Goal: Task Accomplishment & Management: Manage account settings

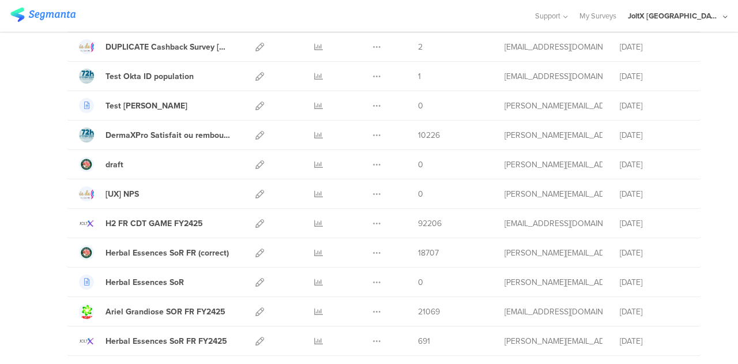
scroll to position [446, 0]
click at [185, 246] on div "Herbal Essences SoR FR (correct)" at bounding box center [167, 252] width 123 height 12
click at [256, 250] on icon at bounding box center [260, 252] width 9 height 9
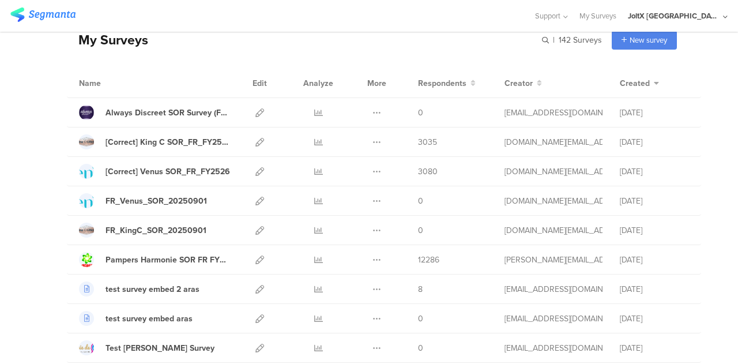
scroll to position [0, 0]
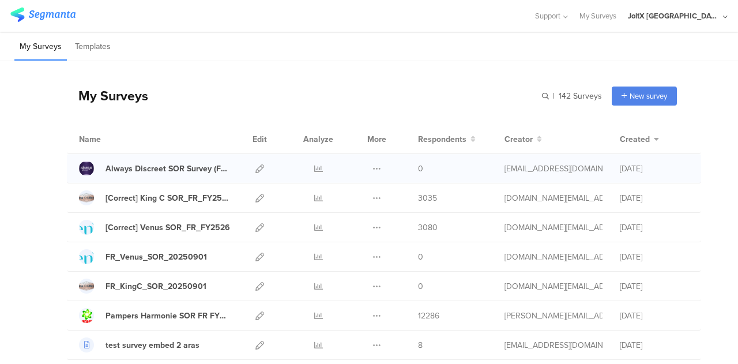
click at [256, 170] on div at bounding box center [259, 168] width 25 height 29
click at [256, 168] on icon at bounding box center [260, 168] width 9 height 9
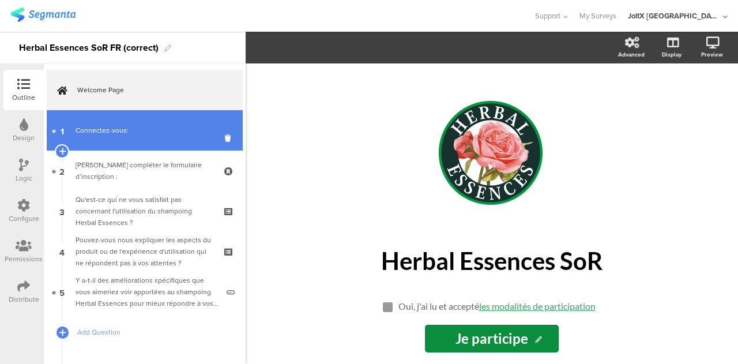
click at [130, 123] on link "1 Connectez-vous:" at bounding box center [145, 130] width 196 height 40
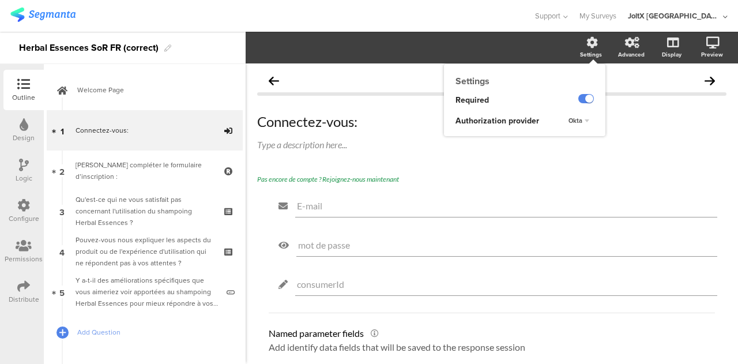
click at [580, 50] on div "Settings" at bounding box center [591, 54] width 22 height 9
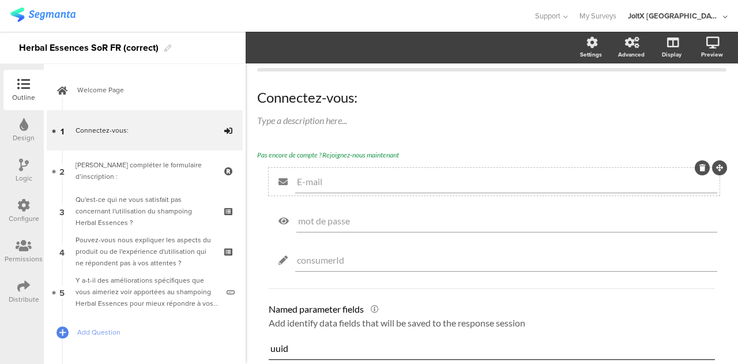
scroll to position [115, 0]
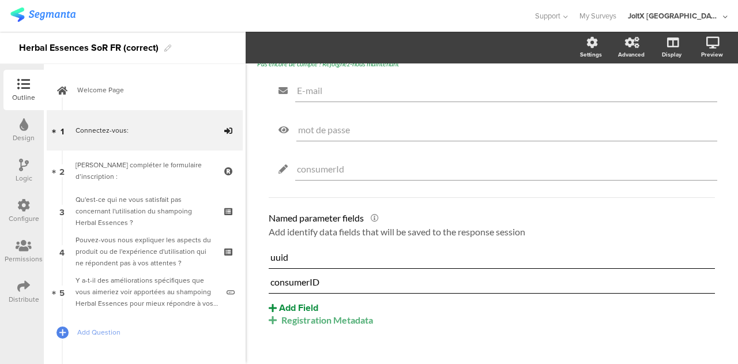
click at [299, 304] on button "Add Field" at bounding box center [294, 307] width 50 height 13
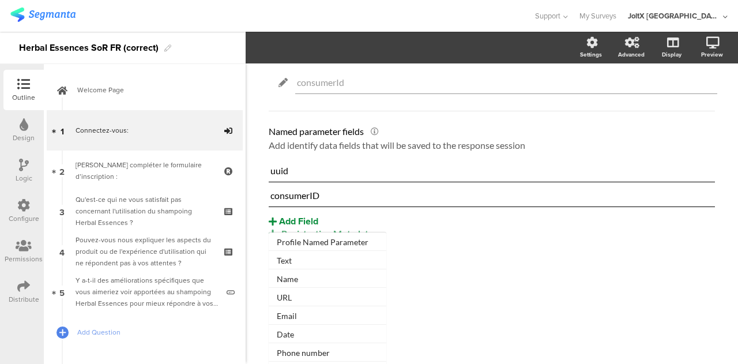
scroll to position [88, 0]
click at [434, 270] on div "Pas encore de compte ? Rejoignez-nous maintenant E-mail mot de passe consumerId…" at bounding box center [492, 132] width 470 height 321
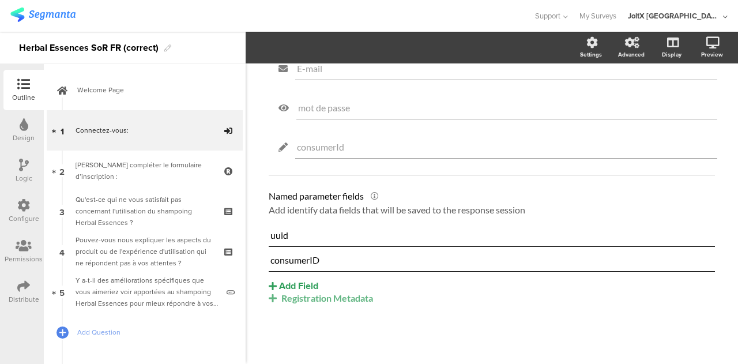
click at [317, 301] on div "Registration Metadata" at bounding box center [492, 297] width 447 height 11
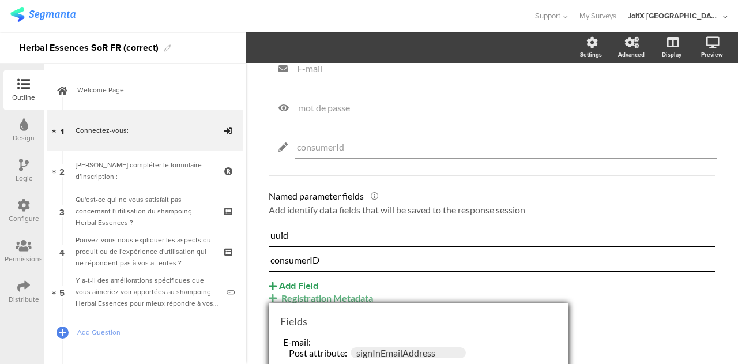
scroll to position [95, 0]
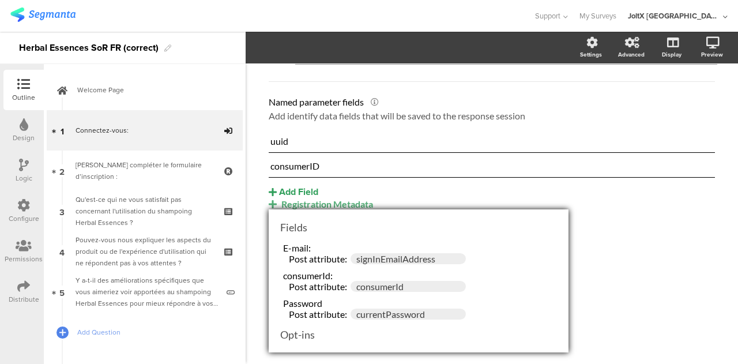
click at [626, 246] on div "Pas encore de compte ? Rejoignez-nous maintenant E-mail mot de passe consumerId…" at bounding box center [492, 103] width 470 height 321
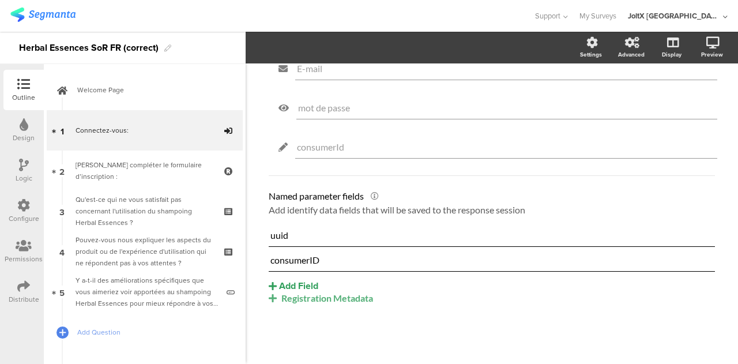
scroll to position [0, 0]
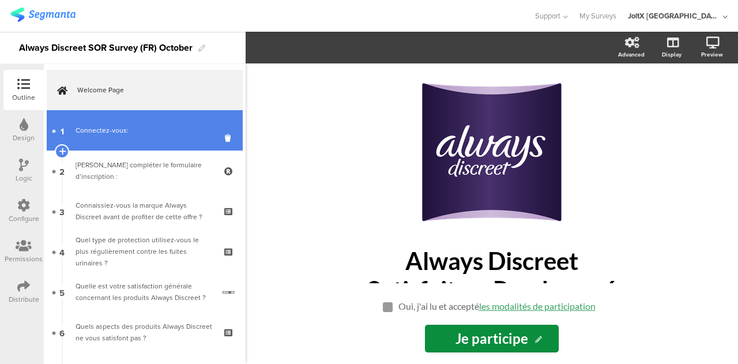
click at [135, 131] on div "Connectez-vous:" at bounding box center [145, 131] width 138 height 12
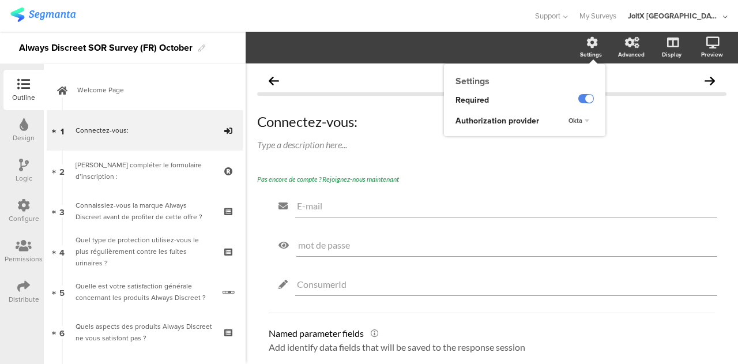
click at [587, 46] on icon at bounding box center [593, 43] width 12 height 12
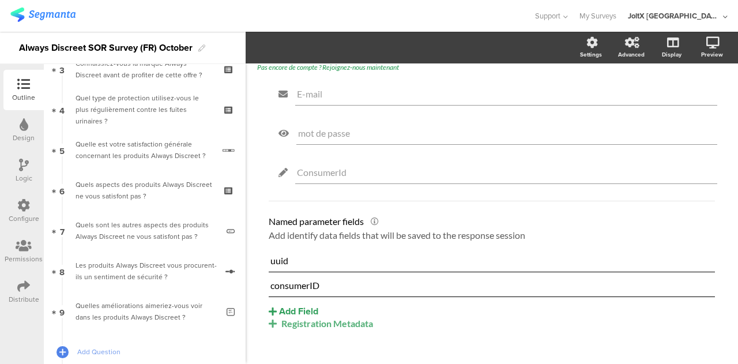
scroll to position [140, 0]
click at [13, 290] on div "Distribute" at bounding box center [23, 292] width 40 height 40
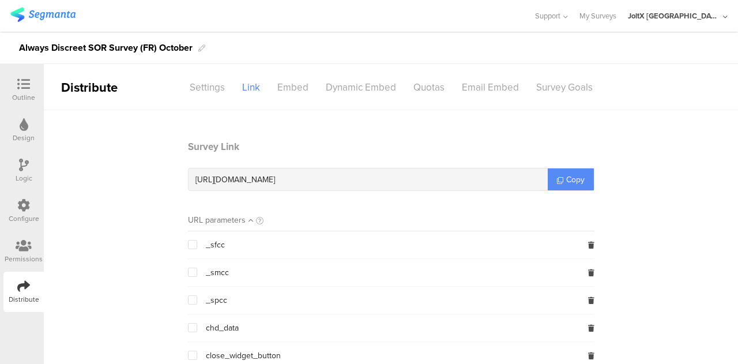
click at [571, 175] on span "Copy" at bounding box center [576, 180] width 18 height 12
click at [18, 122] on div "Design" at bounding box center [23, 130] width 40 height 40
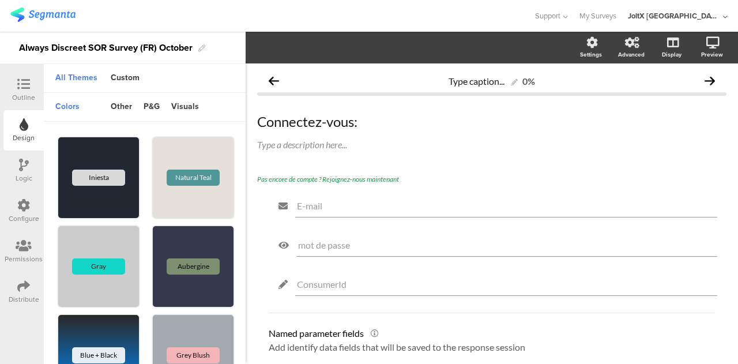
click at [25, 80] on icon at bounding box center [23, 84] width 13 height 13
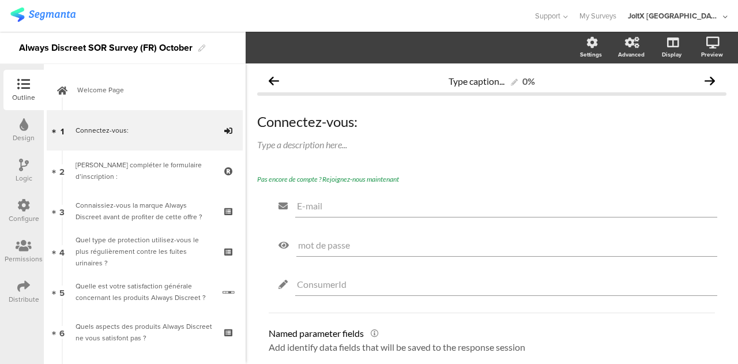
scroll to position [137, 0]
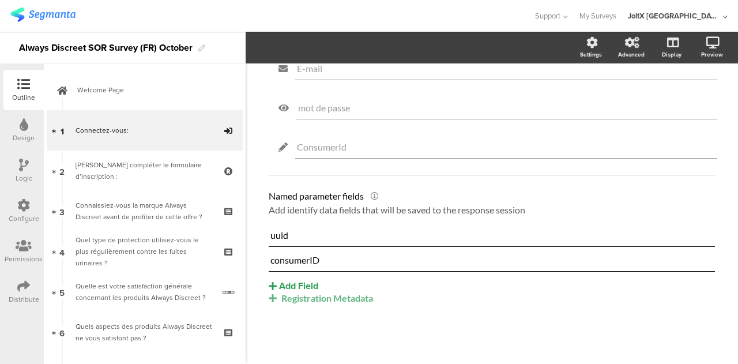
click at [307, 299] on div "Registration Metadata" at bounding box center [492, 297] width 447 height 11
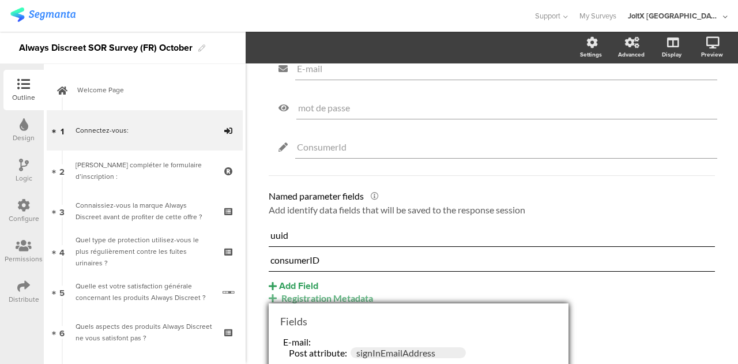
scroll to position [95, 0]
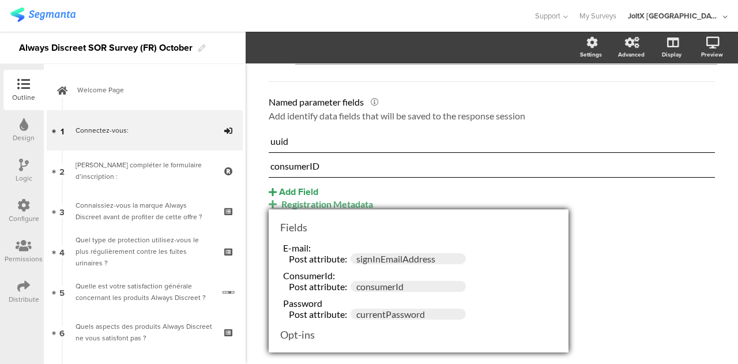
click at [638, 256] on div "Pas encore de compte ? Rejoignez-nous maintenant E-mail mot de passe ConsumerId…" at bounding box center [492, 103] width 470 height 321
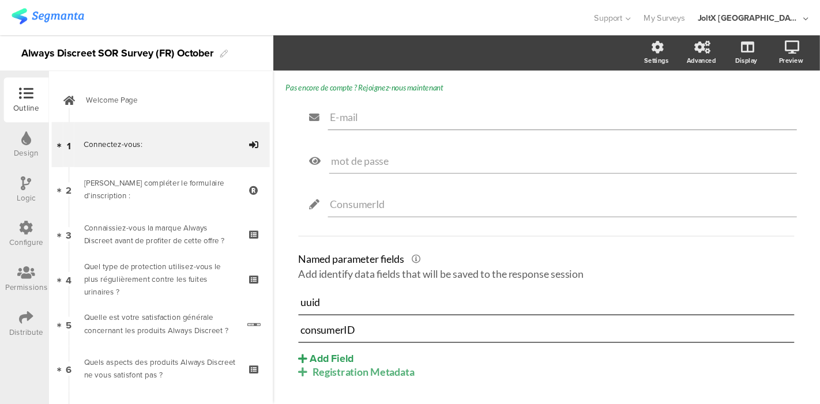
scroll to position [102, 0]
click at [355, 336] on div "Registration Metadata" at bounding box center [492, 333] width 447 height 11
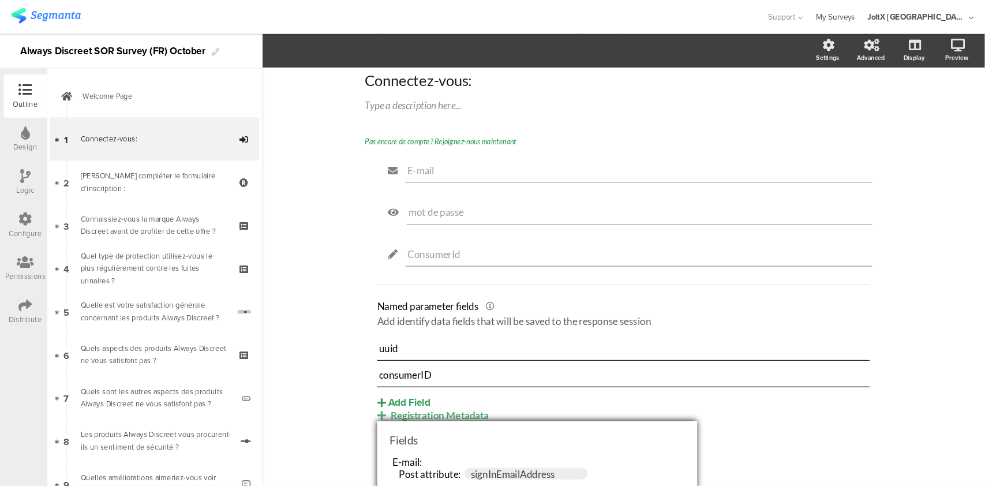
scroll to position [17, 0]
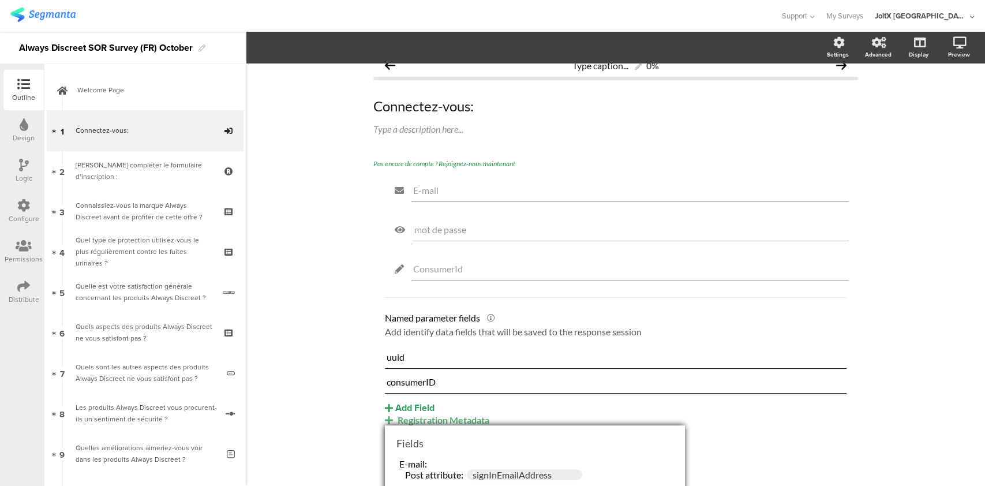
drag, startPoint x: 640, startPoint y: 1, endPoint x: 337, endPoint y: 308, distance: 431.2
click at [337, 308] on div "Type caption... 0% Connectez-vous: Connectez-vous: Type a description here... P…" at bounding box center [615, 267] width 739 height 438
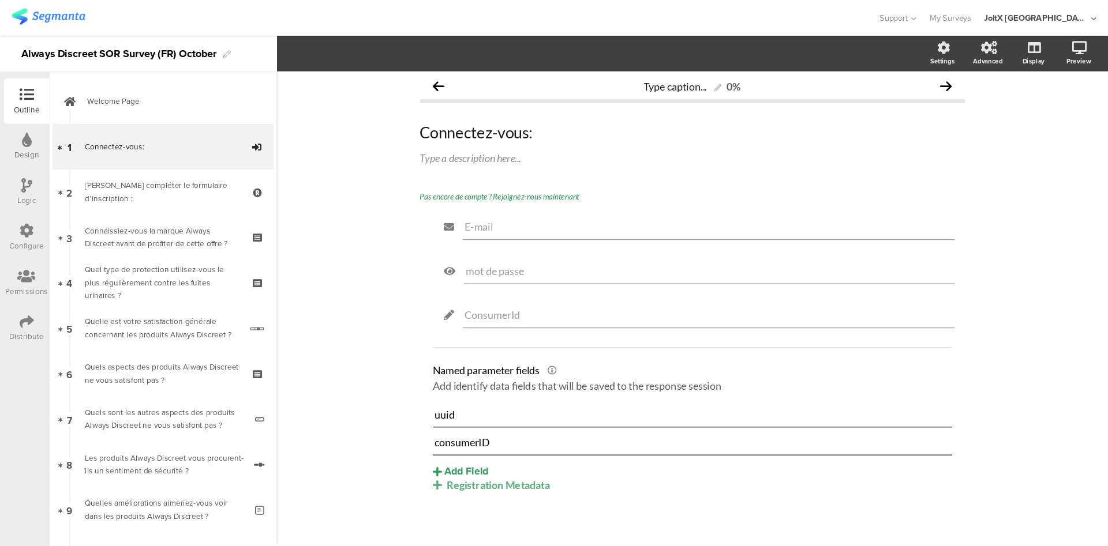
scroll to position [0, 0]
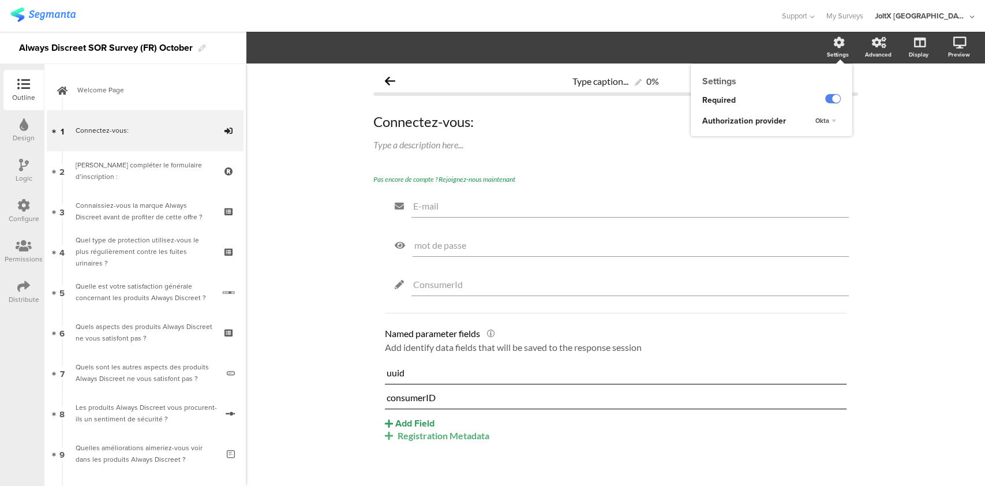
click at [738, 53] on div "Settings" at bounding box center [838, 54] width 22 height 9
click at [452, 363] on div "Registration Metadata" at bounding box center [616, 435] width 462 height 11
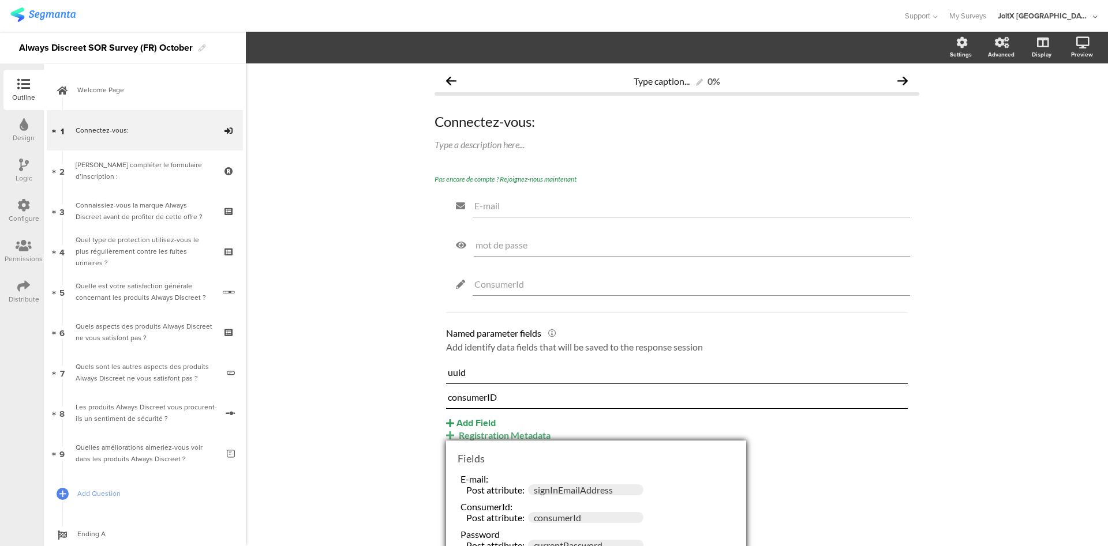
drag, startPoint x: 941, startPoint y: 3, endPoint x: 379, endPoint y: 320, distance: 645.0
click at [379, 320] on div "Type caption... 0% Connectez-vous: Connectez-vous: Type a description here... P…" at bounding box center [677, 304] width 862 height 483
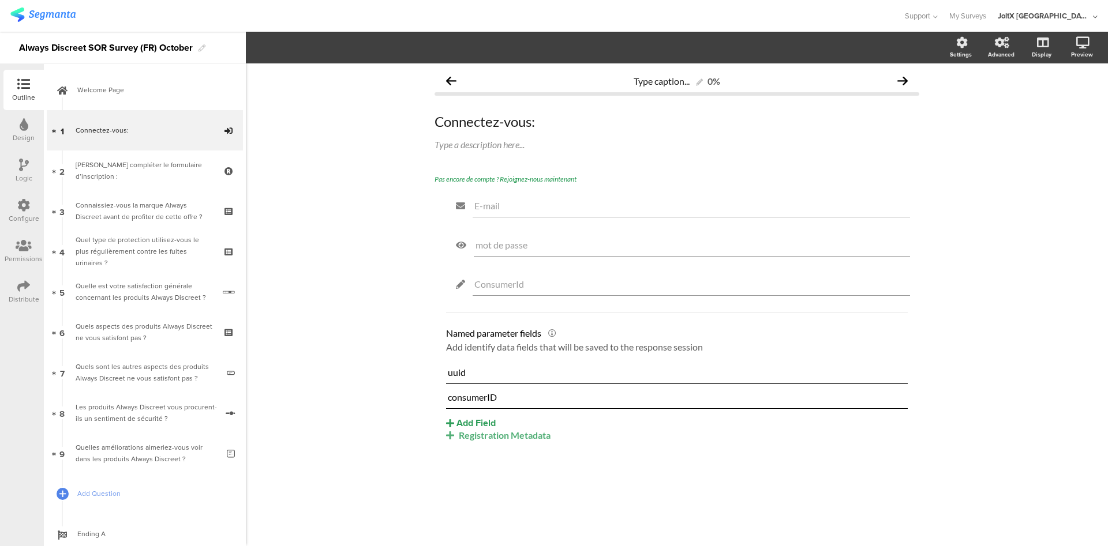
click at [515, 363] on seg-popup "Add Field Profile Named Parameter Text Name URL Email Date Phone number Dropdow…" at bounding box center [505, 423] width 118 height 13
click at [519, 363] on seg-popup "Add Field Profile Named Parameter Text Name URL Email Date Phone number Dropdow…" at bounding box center [505, 423] width 118 height 13
click at [531, 363] on div "Registration Metadata" at bounding box center [677, 435] width 462 height 11
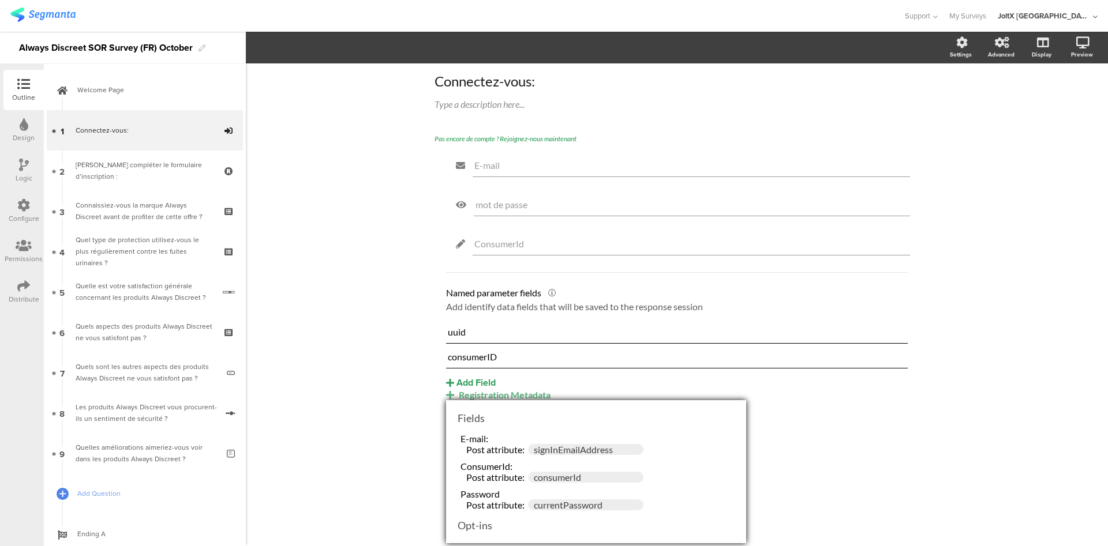
scroll to position [42, 0]
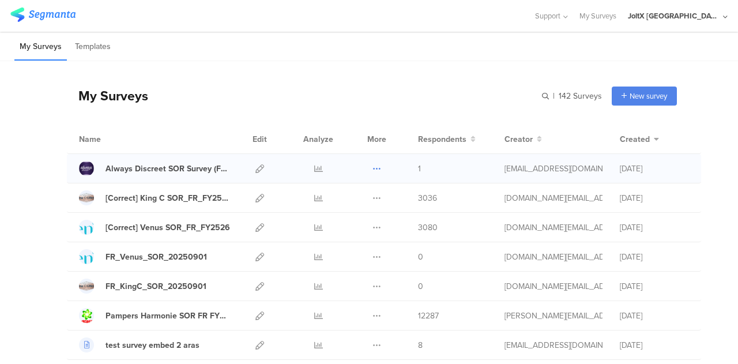
click at [373, 168] on icon at bounding box center [377, 168] width 9 height 9
click at [336, 220] on link "Export" at bounding box center [353, 218] width 63 height 21
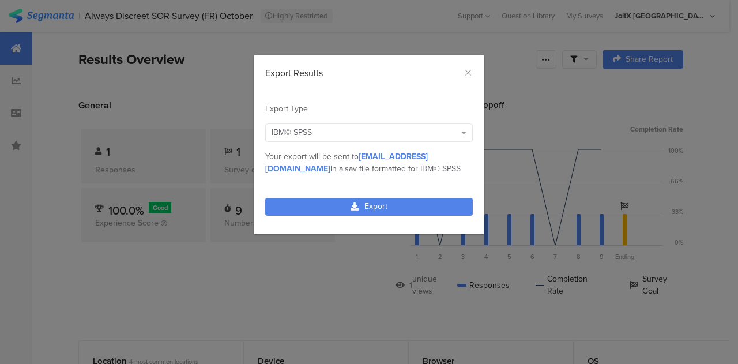
click at [346, 138] on div "IBM© SPSS" at bounding box center [364, 132] width 184 height 12
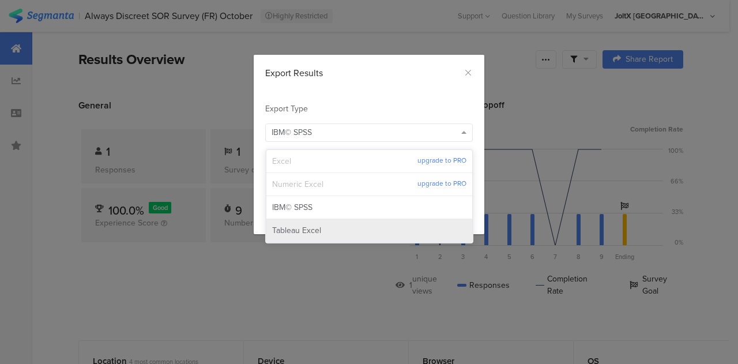
click at [337, 234] on div "Tableau Excel" at bounding box center [369, 231] width 194 height 12
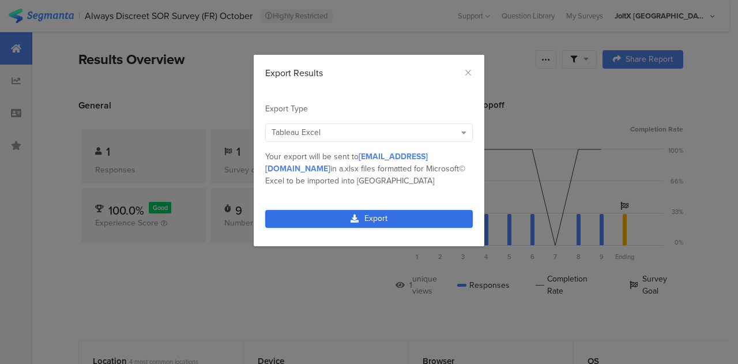
click at [375, 219] on link "Export" at bounding box center [369, 219] width 208 height 18
